Goal: Task Accomplishment & Management: Manage account settings

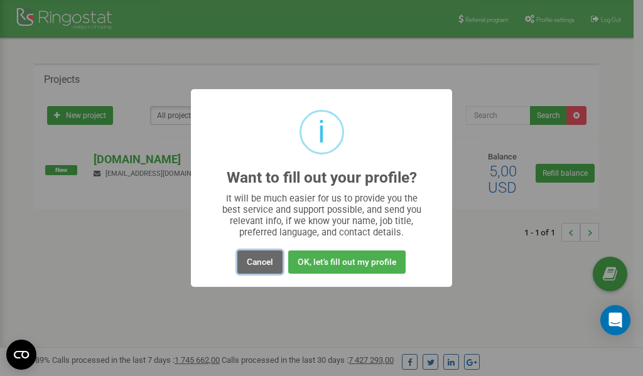
click at [259, 259] on button "Cancel" at bounding box center [259, 261] width 45 height 23
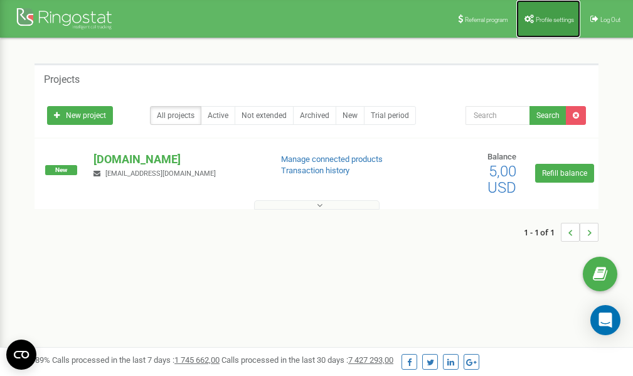
click at [545, 19] on span "Profile settings" at bounding box center [555, 19] width 38 height 7
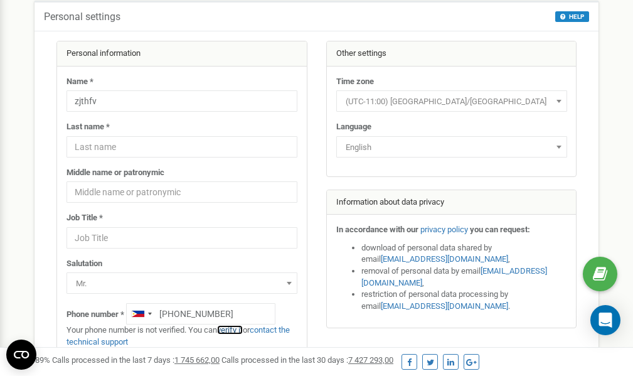
click at [238, 329] on link "verify it" at bounding box center [230, 329] width 26 height 9
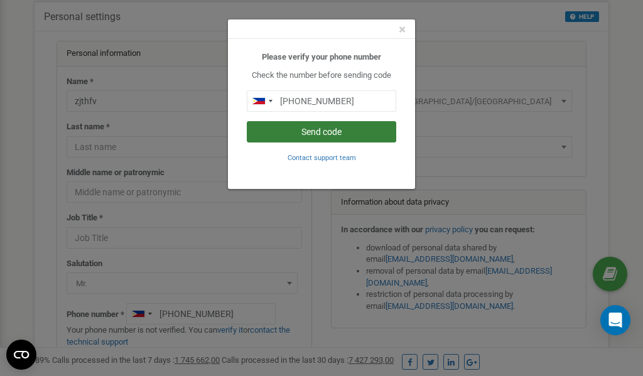
click at [291, 134] on button "Send code" at bounding box center [321, 131] width 149 height 21
